Goal: Check status: Check status

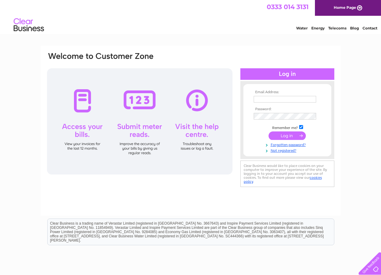
type input "brightsautocentre@gmail.com"
click at [280, 136] on input "submit" at bounding box center [287, 135] width 37 height 8
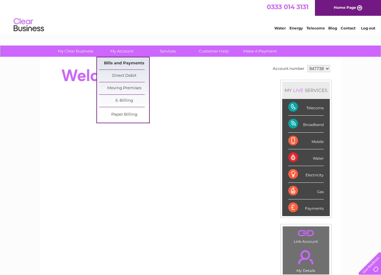
click at [119, 61] on link "Bills and Payments" at bounding box center [124, 63] width 50 height 12
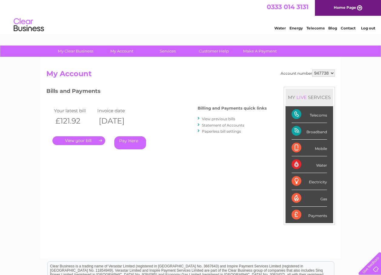
click at [210, 119] on link "View previous bills" at bounding box center [218, 118] width 33 height 5
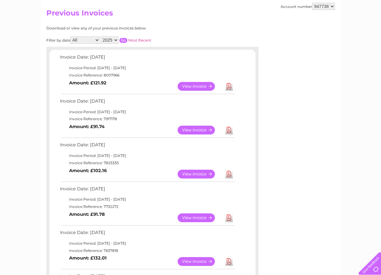
scroll to position [30, 0]
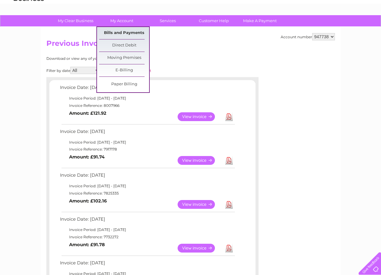
click at [124, 31] on link "Bills and Payments" at bounding box center [124, 33] width 50 height 12
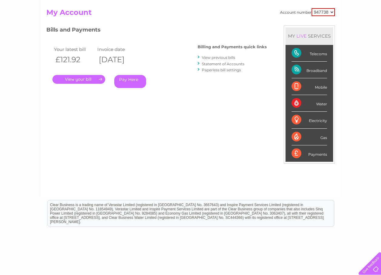
scroll to position [31, 0]
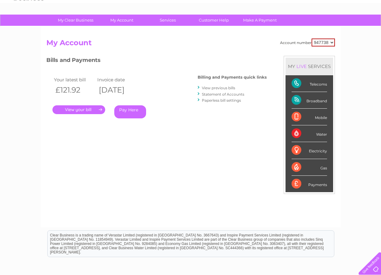
click at [333, 42] on select "947738" at bounding box center [323, 43] width 23 height 8
click at [331, 43] on select "947738" at bounding box center [323, 43] width 23 height 8
